Goal: Task Accomplishment & Management: Complete application form

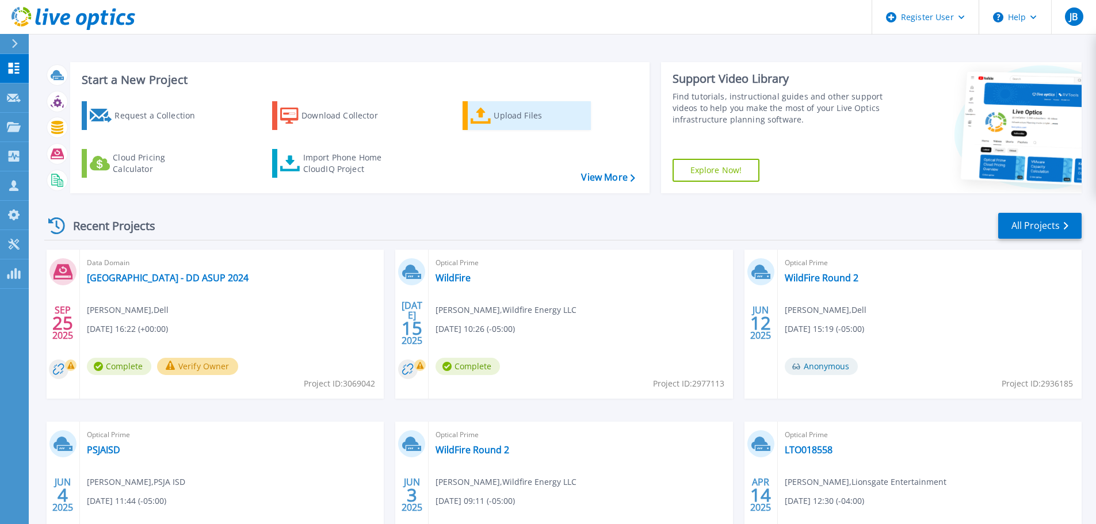
click at [487, 118] on icon at bounding box center [480, 116] width 21 height 17
click at [340, 156] on div "Import Phone Home CloudIQ Project" at bounding box center [348, 163] width 90 height 23
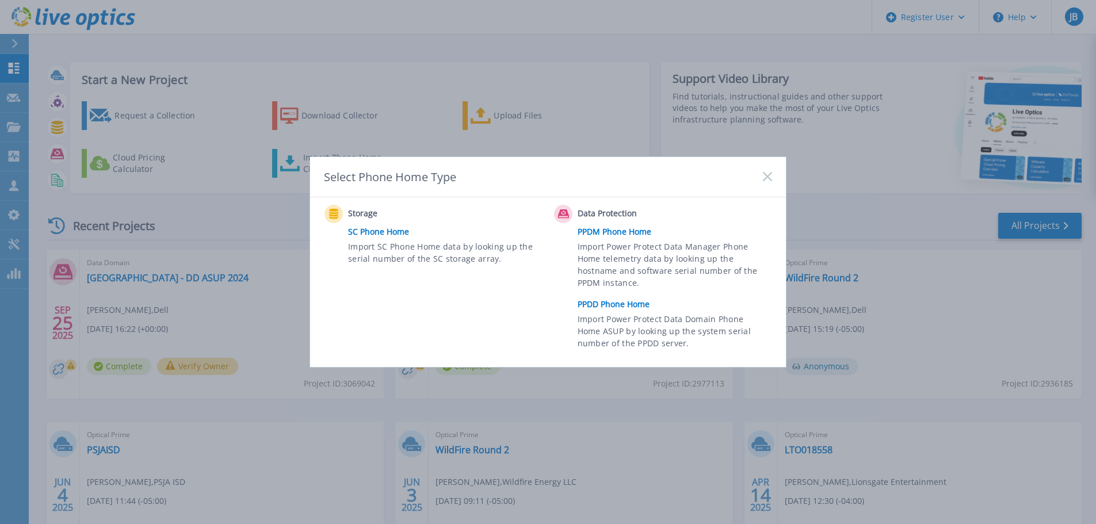
click at [613, 305] on link "PPDD Phone Home" at bounding box center [677, 304] width 200 height 17
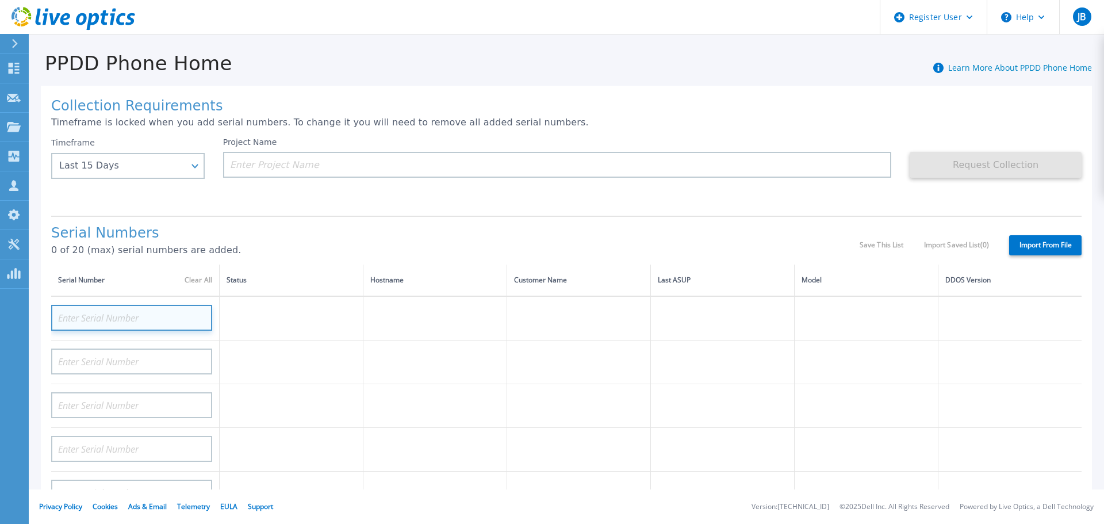
click at [105, 316] on input at bounding box center [131, 318] width 161 height 26
click at [285, 255] on p "0 of 20 (max) serial numbers are added." at bounding box center [455, 250] width 809 height 10
click at [173, 313] on input at bounding box center [131, 318] width 161 height 26
paste input "APM012104092"
click at [66, 313] on input "APM012104092" at bounding box center [131, 318] width 161 height 26
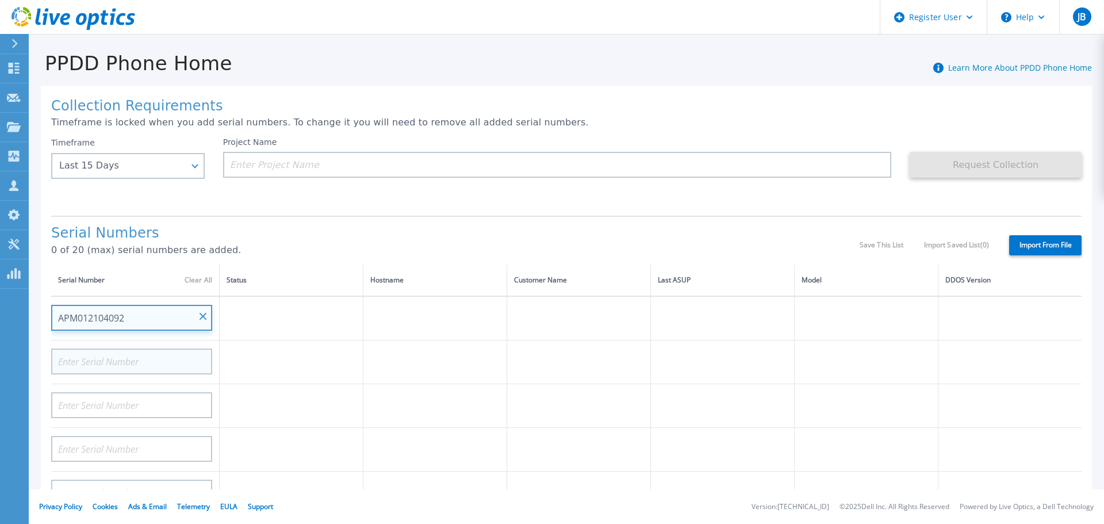
type input "APM012104092"
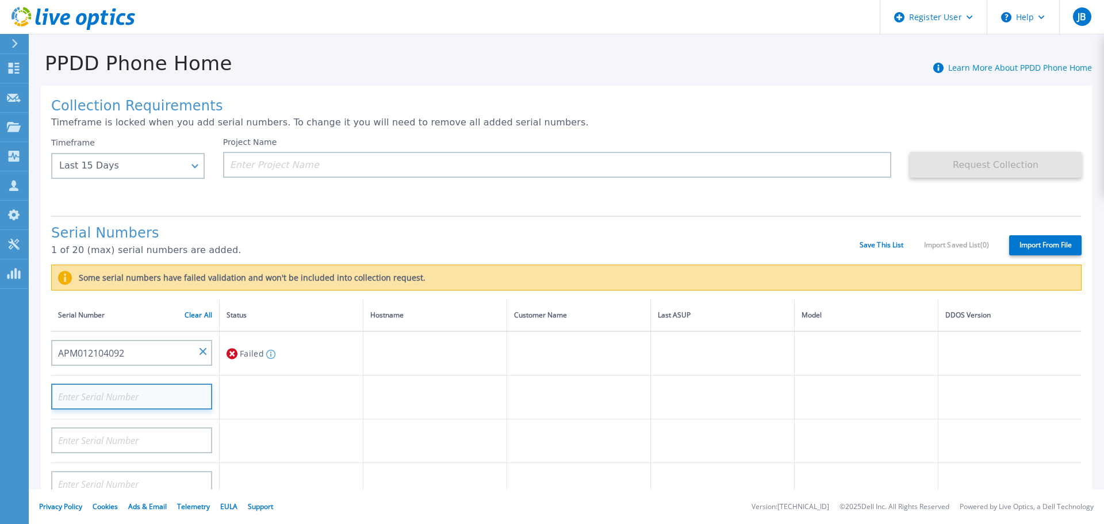
paste input "APM012104092"
click at [72, 395] on input "APM012104092" at bounding box center [131, 397] width 161 height 26
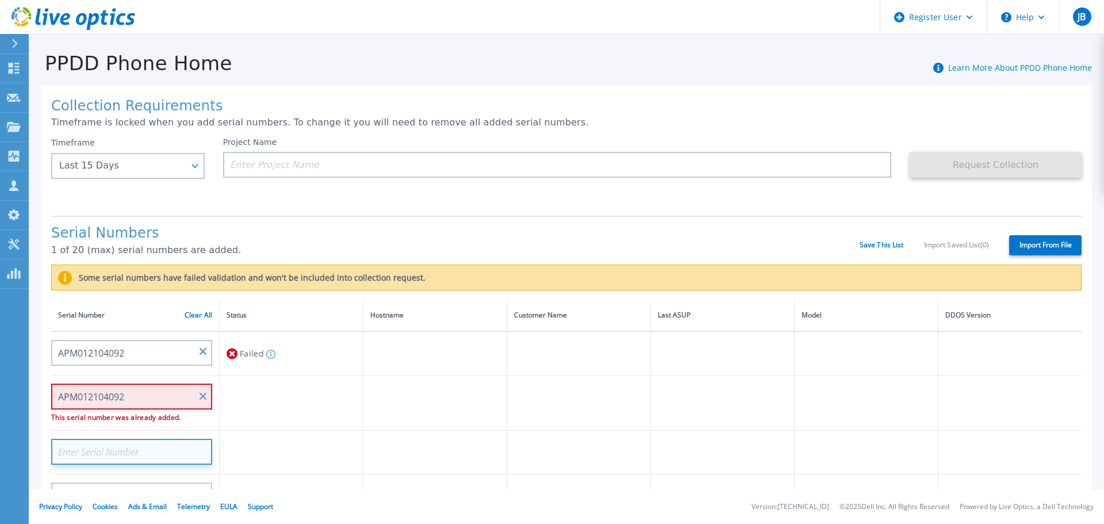
click at [85, 459] on input at bounding box center [131, 452] width 161 height 26
click at [147, 447] on input at bounding box center [131, 452] width 161 height 26
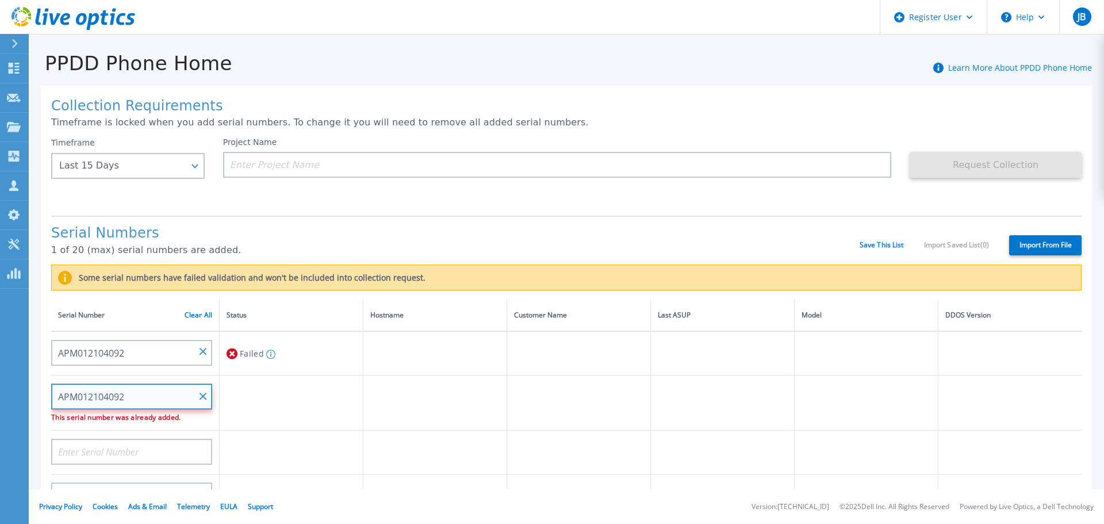
click at [141, 395] on input "APM012104092" at bounding box center [131, 397] width 161 height 26
type input "4"
type input "APM01210409246"
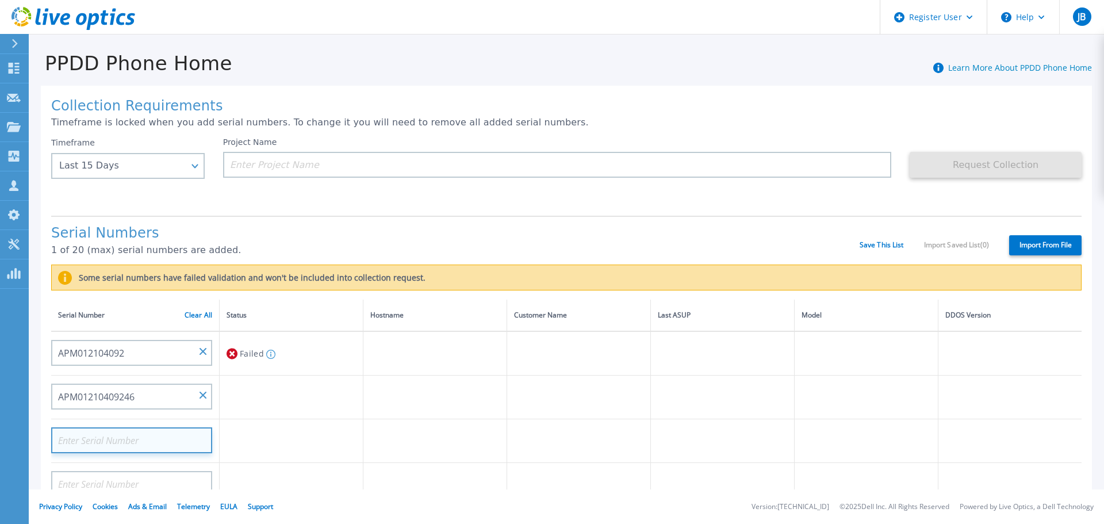
click at [151, 438] on input at bounding box center [131, 440] width 161 height 26
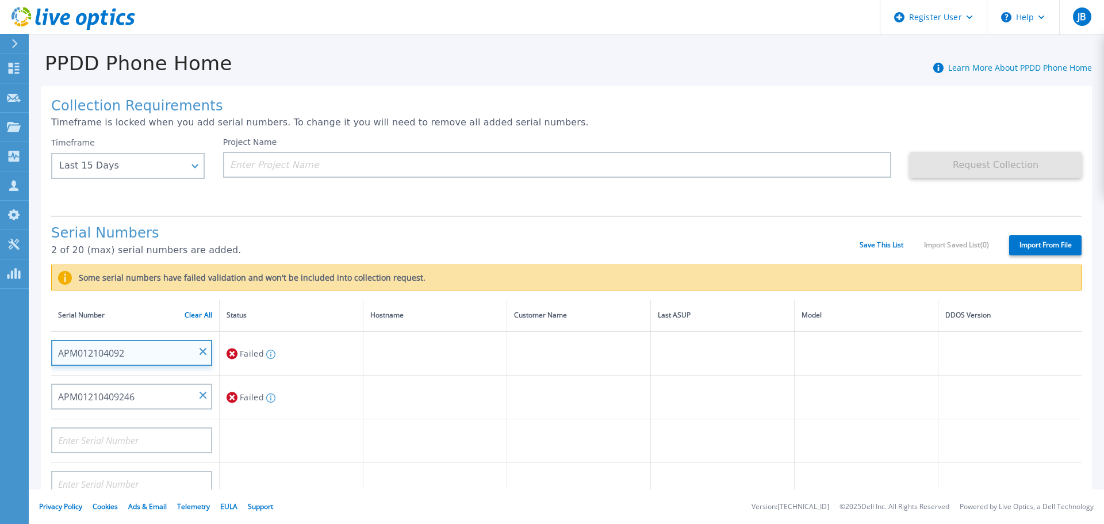
click at [137, 350] on input "APM012104092" at bounding box center [131, 353] width 161 height 26
click at [139, 352] on input "APM012104092" at bounding box center [131, 353] width 161 height 26
click at [140, 355] on input "APM012104092" at bounding box center [131, 353] width 161 height 26
click at [151, 358] on input "APM012104092" at bounding box center [131, 353] width 161 height 26
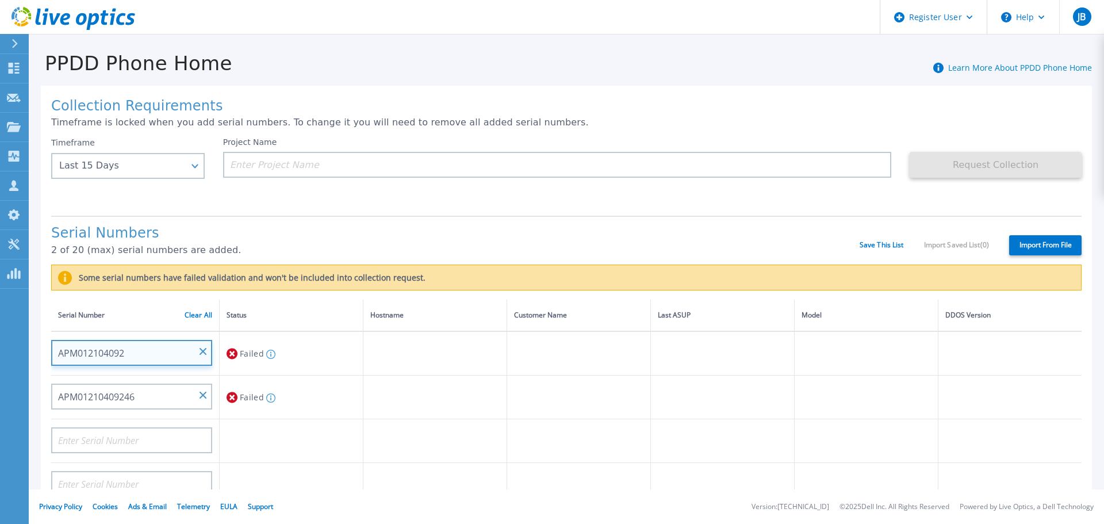
click at [145, 354] on input "APM012104092" at bounding box center [131, 353] width 161 height 26
click at [143, 353] on input "APM012104092" at bounding box center [131, 353] width 161 height 26
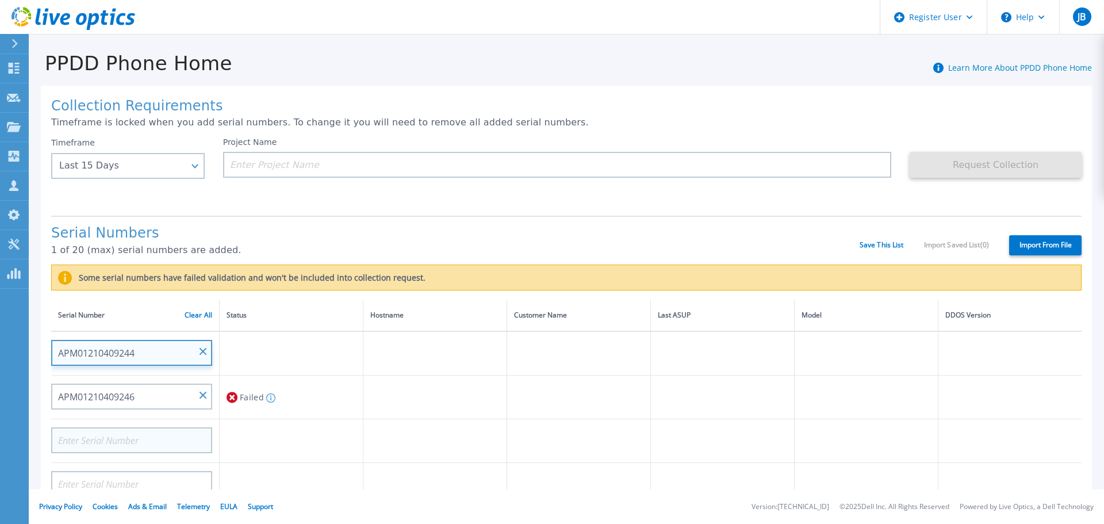
type input "APM01210409244"
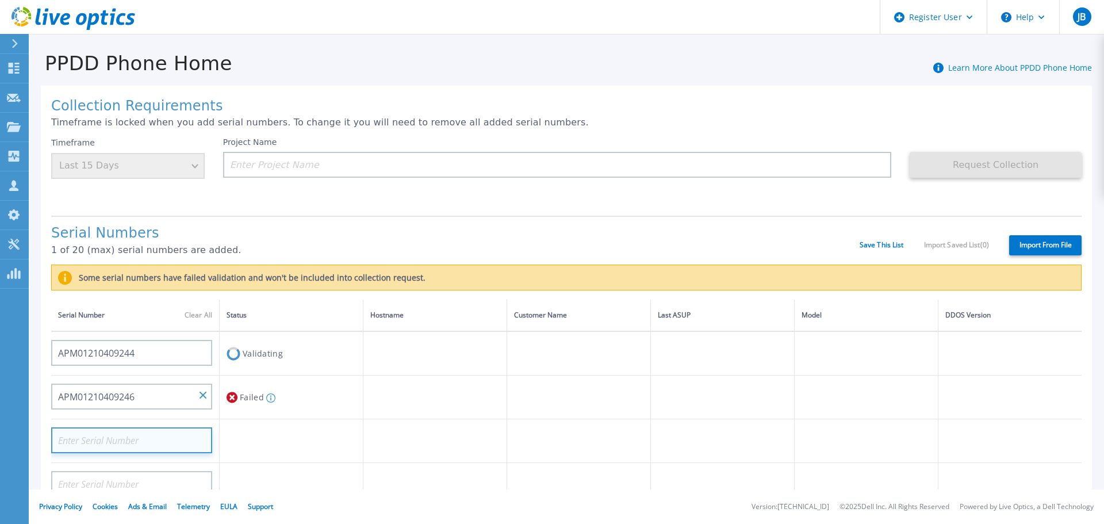
click at [182, 435] on input at bounding box center [131, 440] width 161 height 26
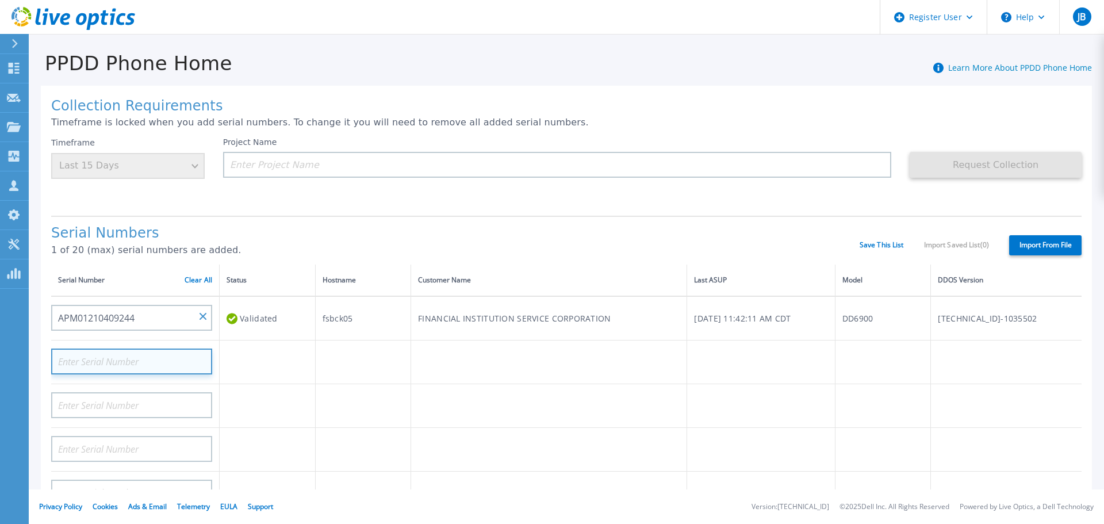
paste input "APM012103028"
click at [72, 362] on input "APM012103028" at bounding box center [131, 362] width 161 height 26
type input "APM012103028"
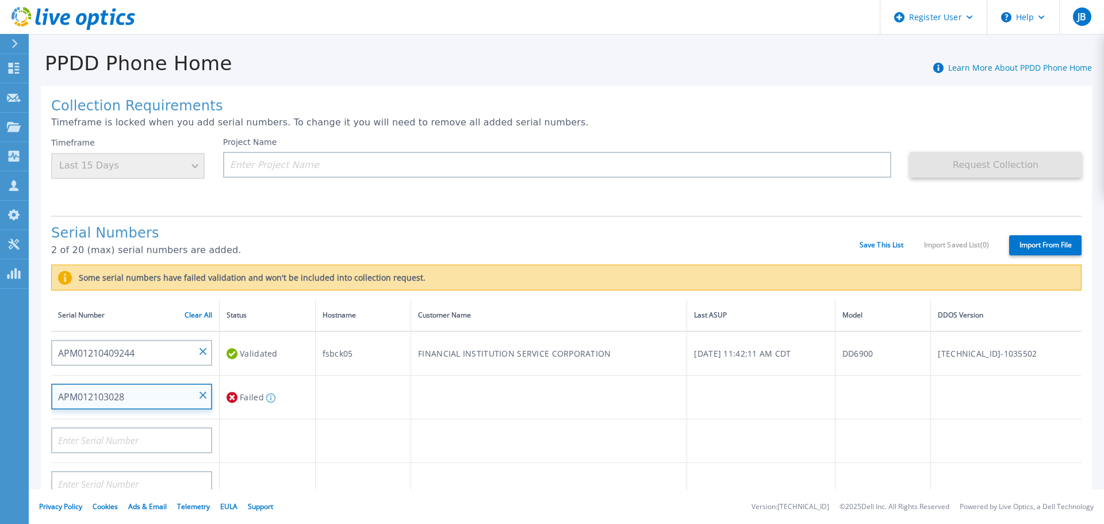
click at [104, 393] on input "APM012103028" at bounding box center [131, 397] width 161 height 26
click at [140, 403] on input "APM012103028" at bounding box center [131, 397] width 161 height 26
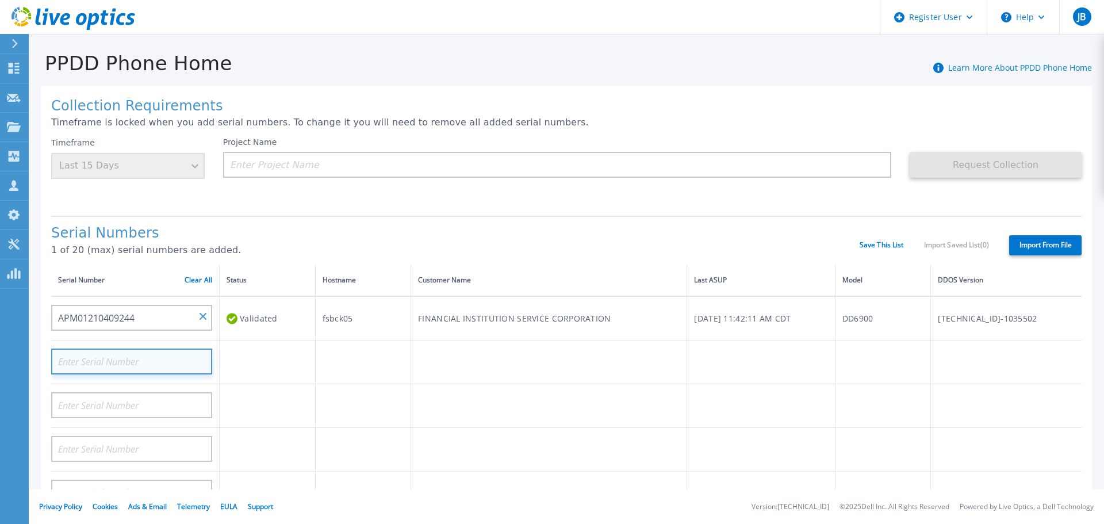
paste input "APM012103028"
type input "APM01210302827"
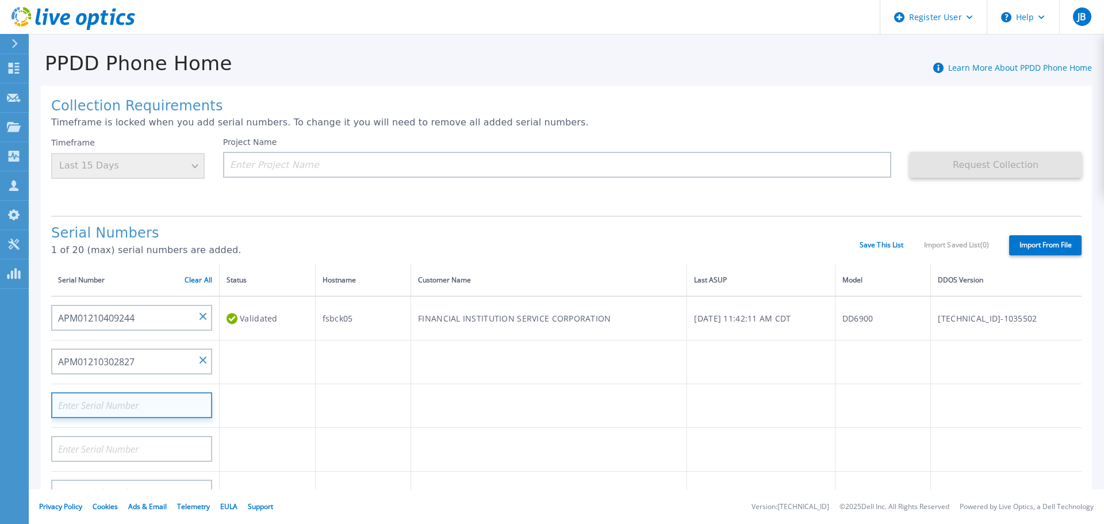
click at [139, 400] on input at bounding box center [131, 405] width 161 height 26
paste input "APM01210302826"
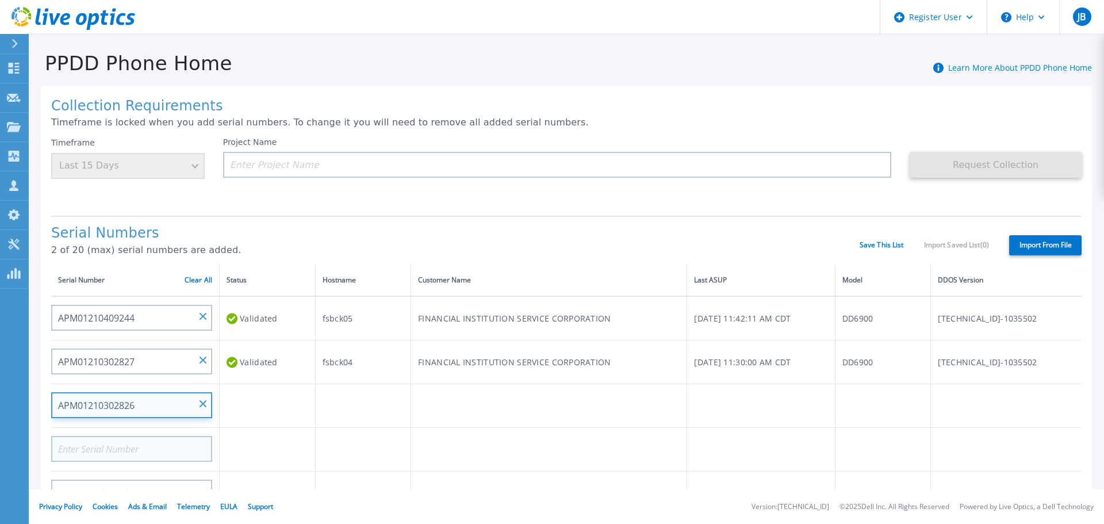
type input "APM01210302826"
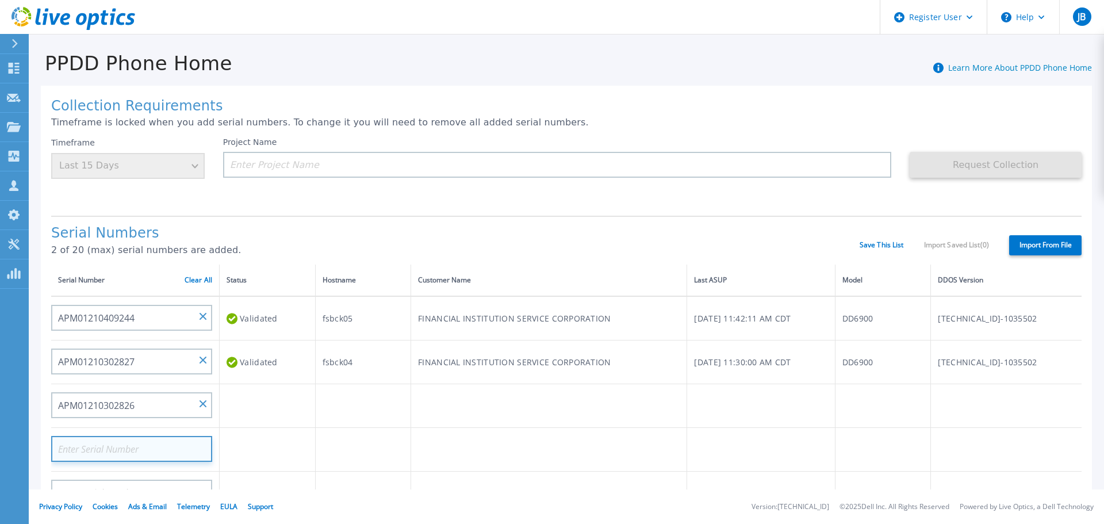
click at [150, 443] on input at bounding box center [131, 449] width 161 height 26
paste input "APM012103028"
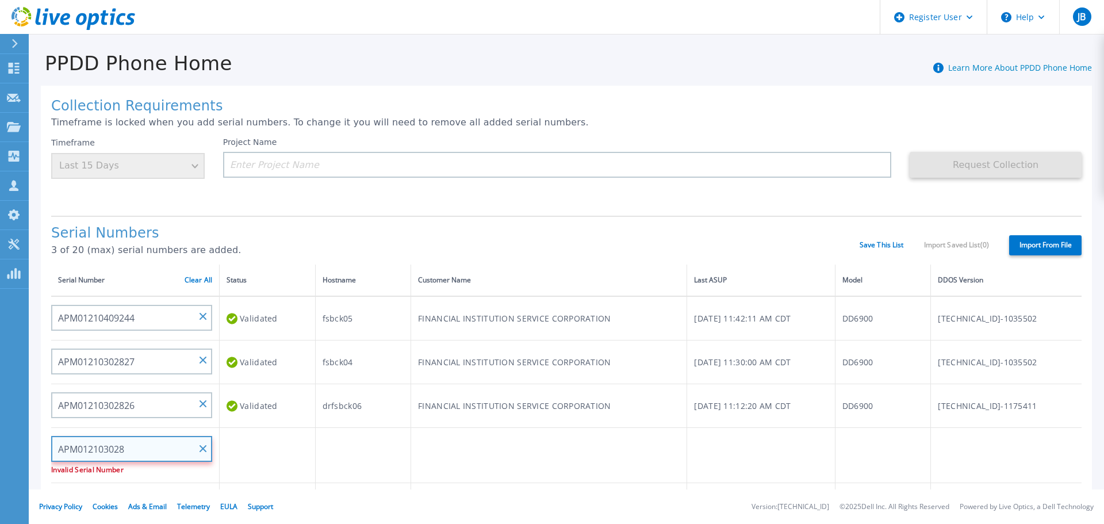
click at [70, 452] on input "APM012103028" at bounding box center [131, 449] width 161 height 26
type input "APM012103028"
drag, startPoint x: 146, startPoint y: 447, endPoint x: 51, endPoint y: 440, distance: 94.6
click at [51, 440] on input "APM012103028" at bounding box center [131, 449] width 161 height 26
click at [247, 205] on div "Project Name" at bounding box center [566, 171] width 687 height 69
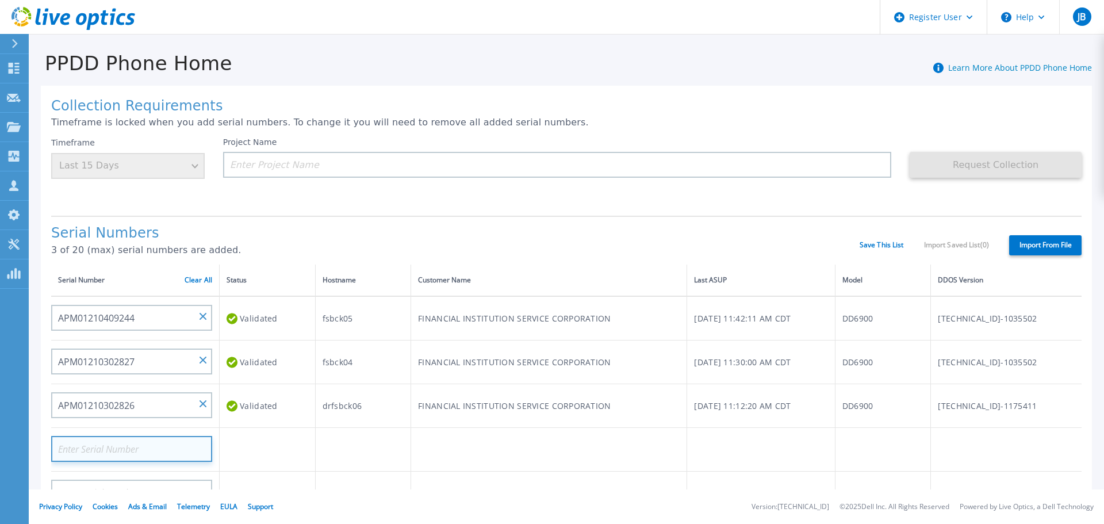
click at [130, 444] on input at bounding box center [131, 449] width 161 height 26
paste input "APM012103028"
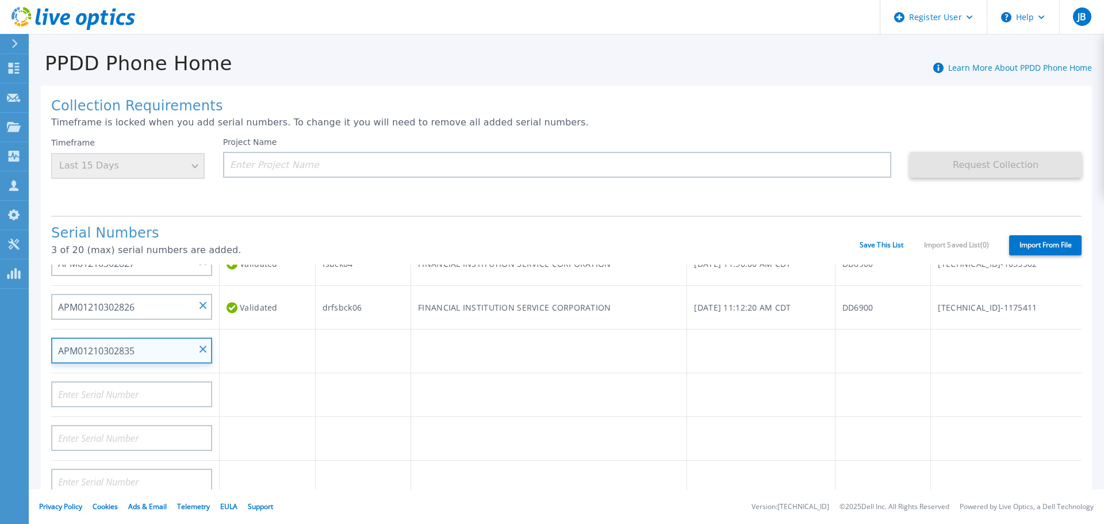
scroll to position [98, 0]
type input "APM01210302835"
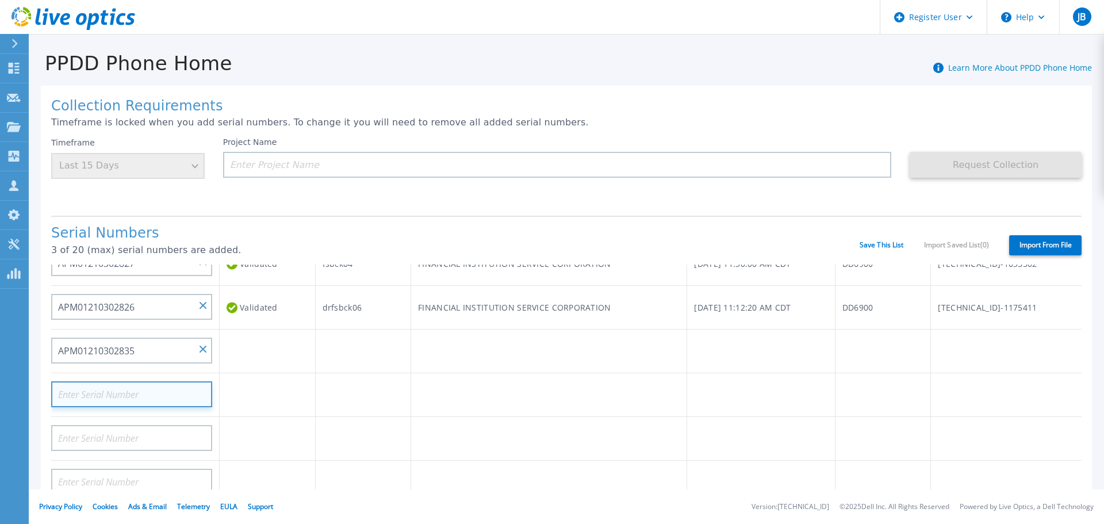
click at [121, 393] on input at bounding box center [131, 394] width 161 height 26
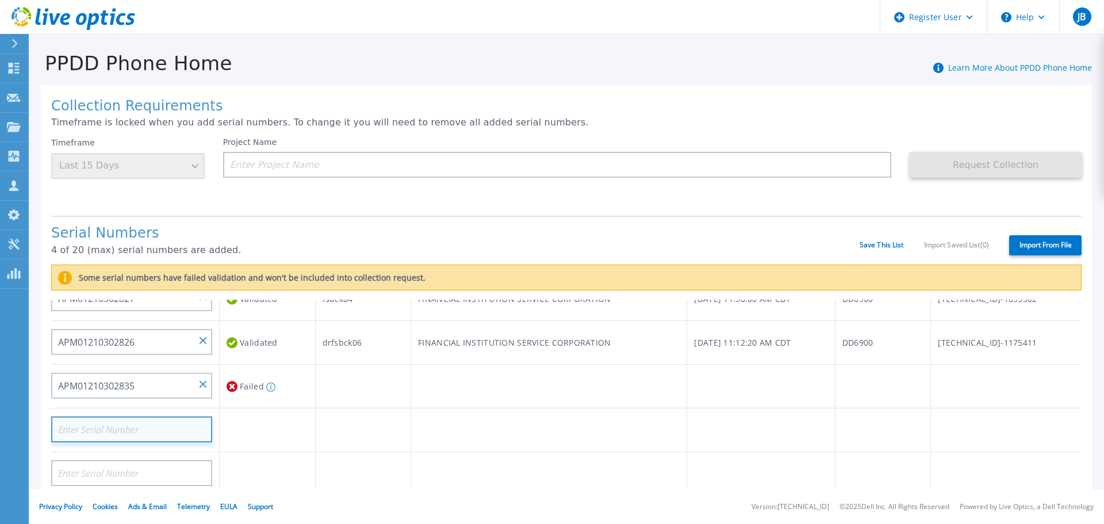
paste input "APM012103028"
type input "APM01210302834"
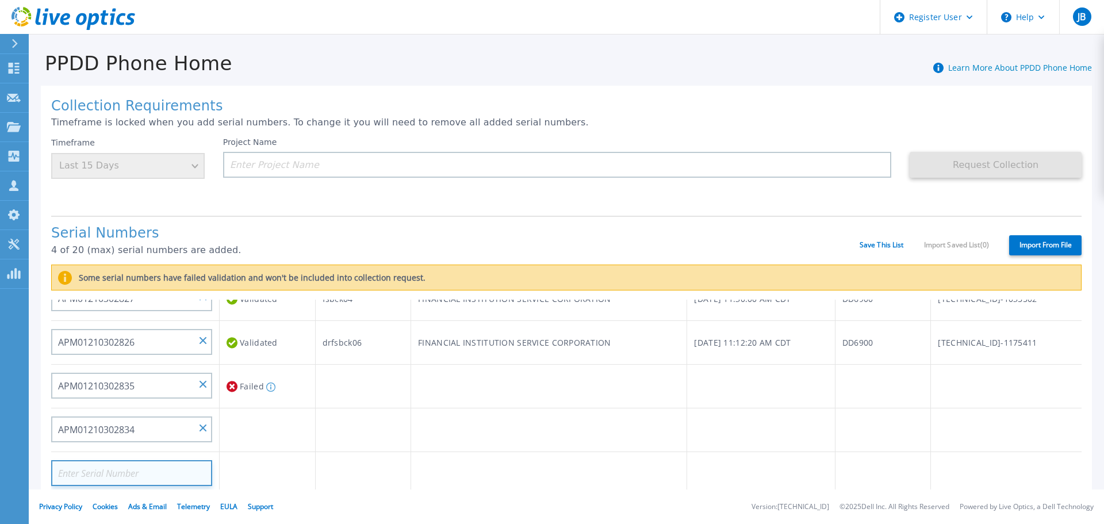
click at [157, 470] on input at bounding box center [131, 473] width 161 height 26
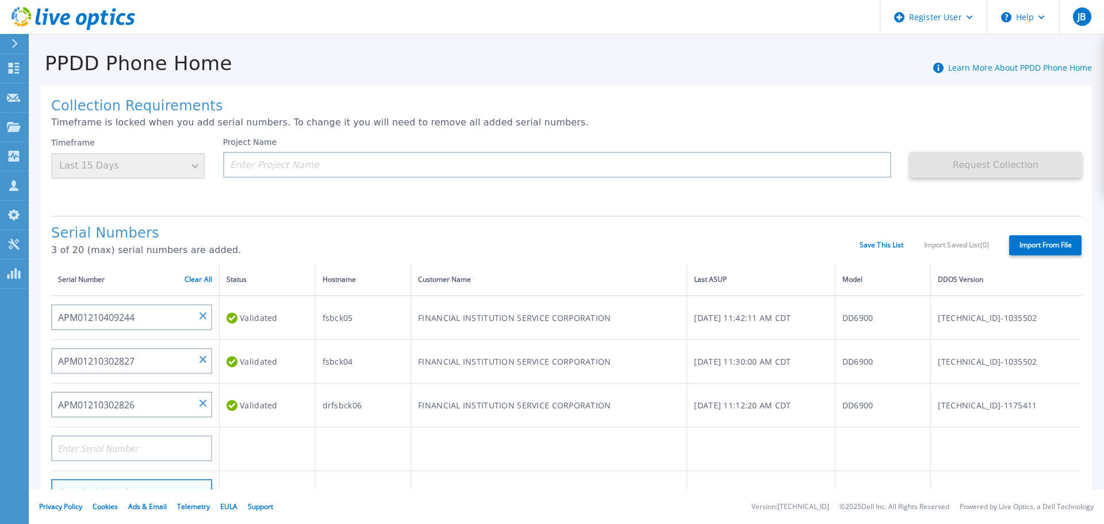
scroll to position [0, 0]
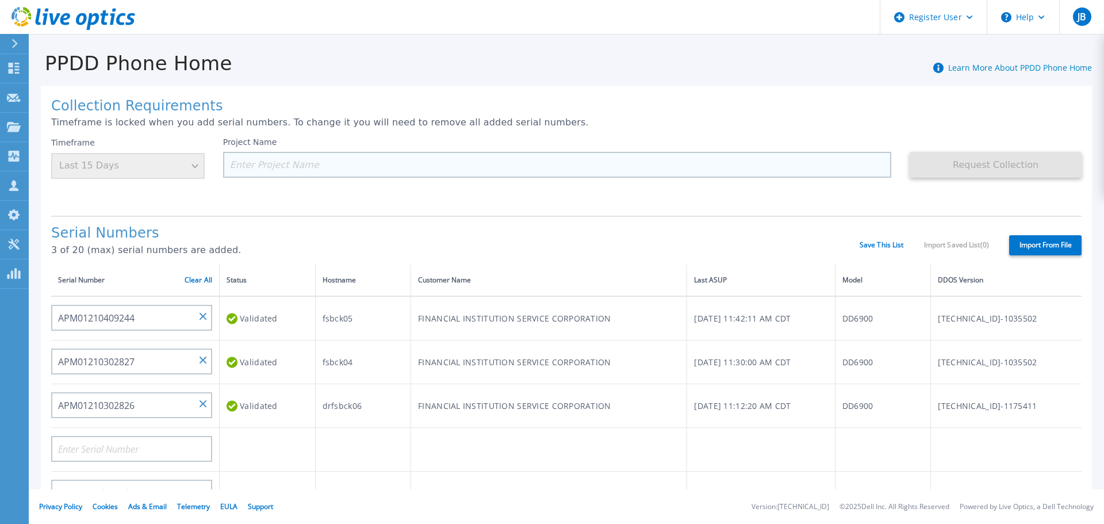
click at [484, 170] on input at bounding box center [557, 165] width 669 height 26
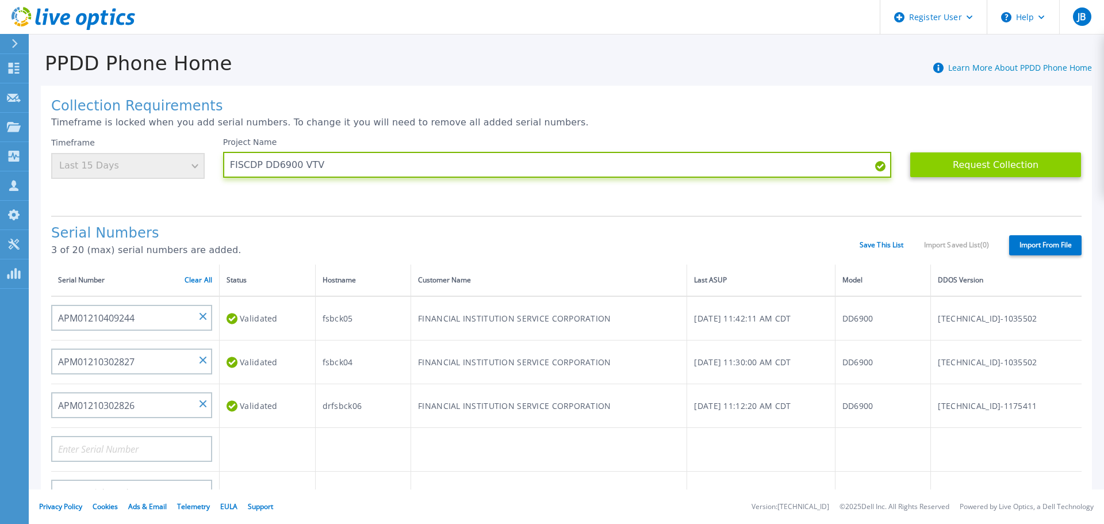
type input "FISCDP DD6900 VTV"
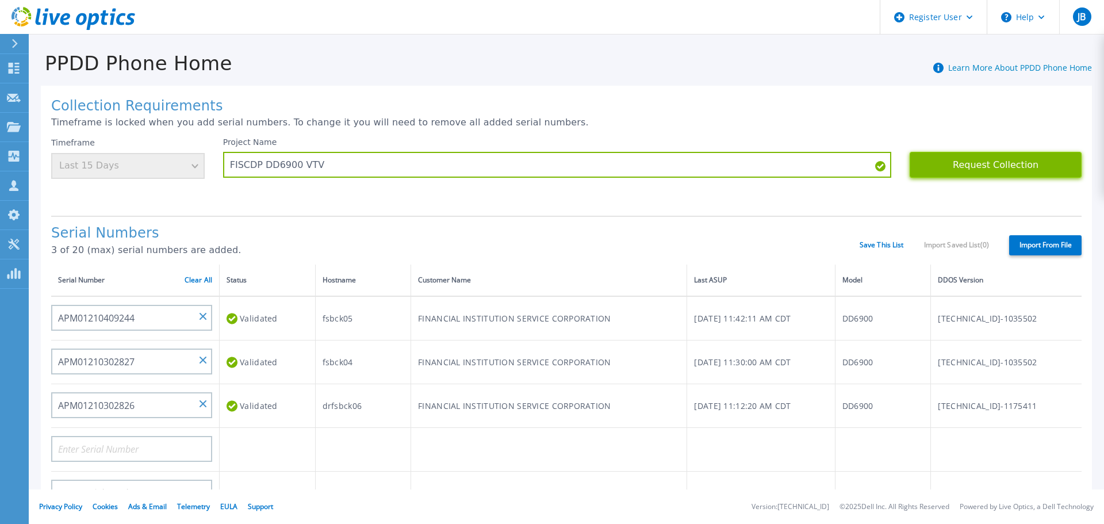
click at [949, 173] on button "Request Collection" at bounding box center [996, 165] width 172 height 26
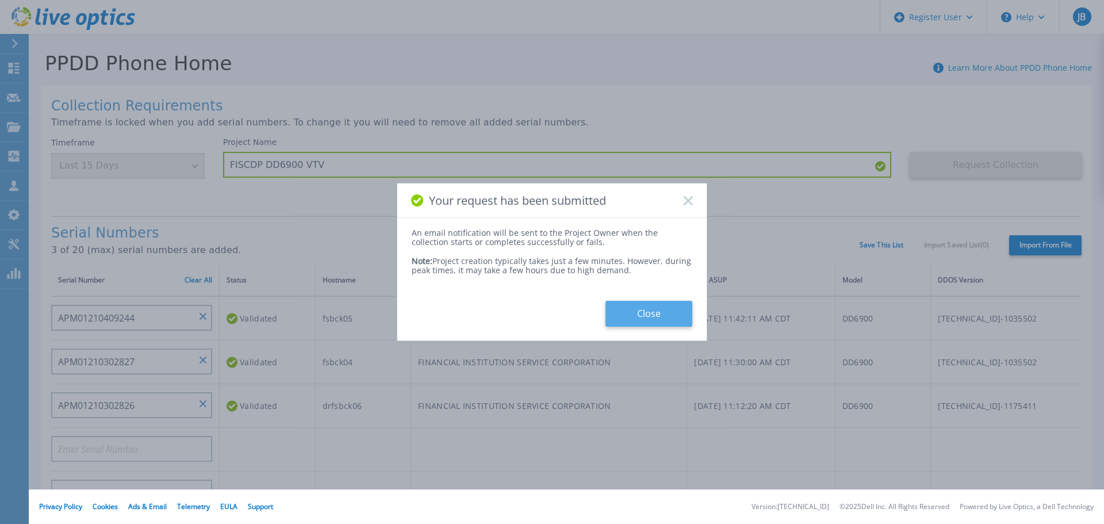
click at [648, 309] on button "Close" at bounding box center [649, 314] width 87 height 26
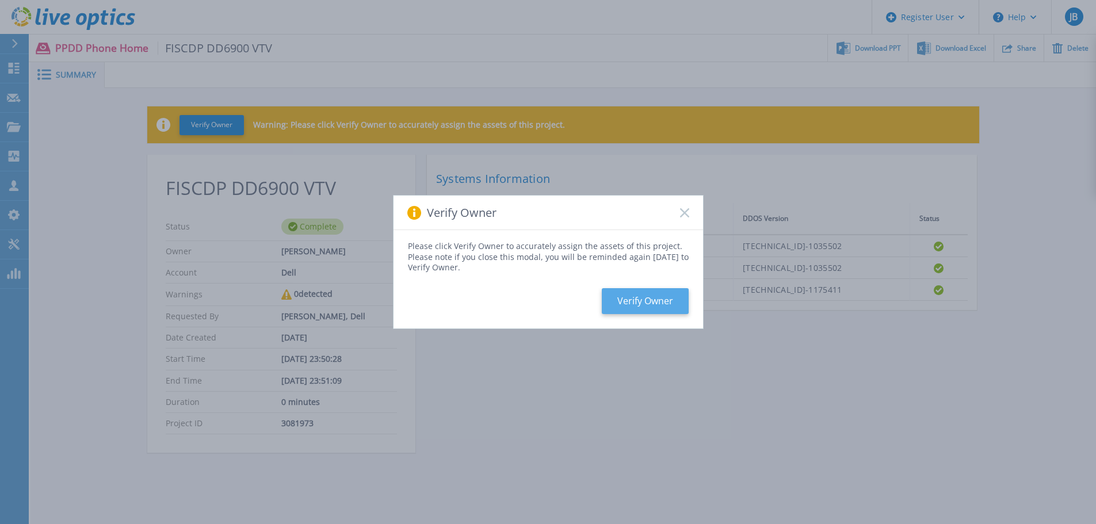
click at [672, 299] on button "Verify Owner" at bounding box center [645, 301] width 87 height 26
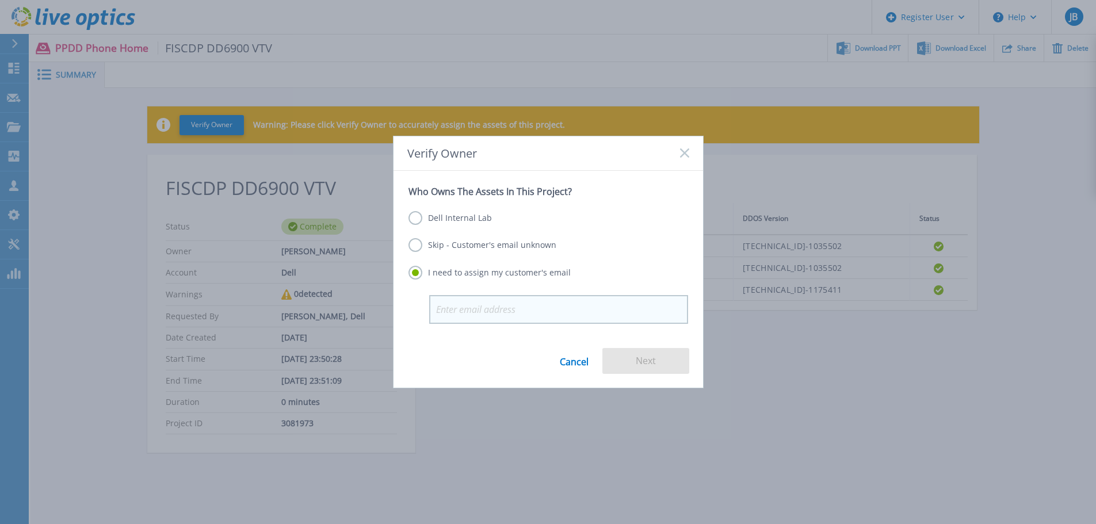
click at [452, 307] on input "email" at bounding box center [558, 309] width 259 height 29
click at [569, 357] on link "Cancel" at bounding box center [574, 361] width 29 height 26
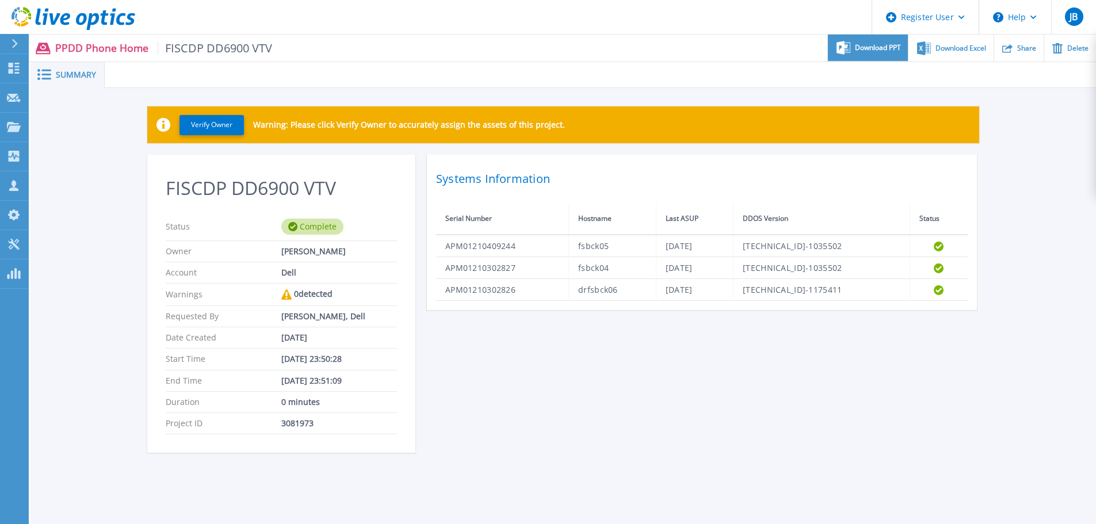
click at [889, 44] on span "Download PPT" at bounding box center [878, 47] width 46 height 7
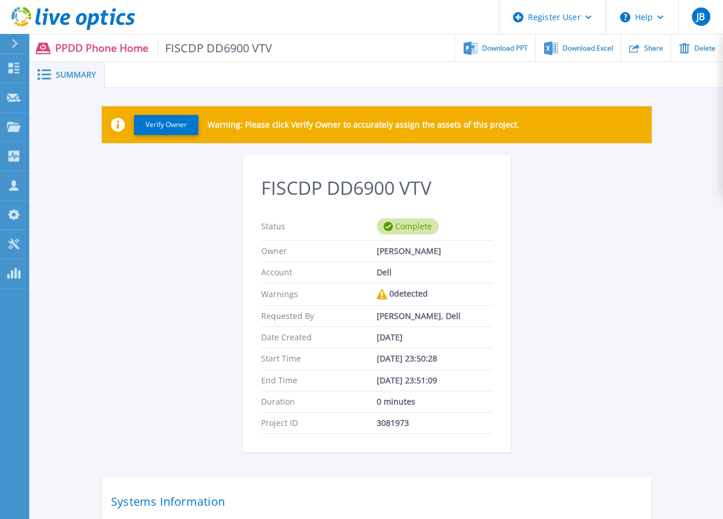
click at [404, 69] on div at bounding box center [414, 75] width 618 height 26
